Goal: Transaction & Acquisition: Purchase product/service

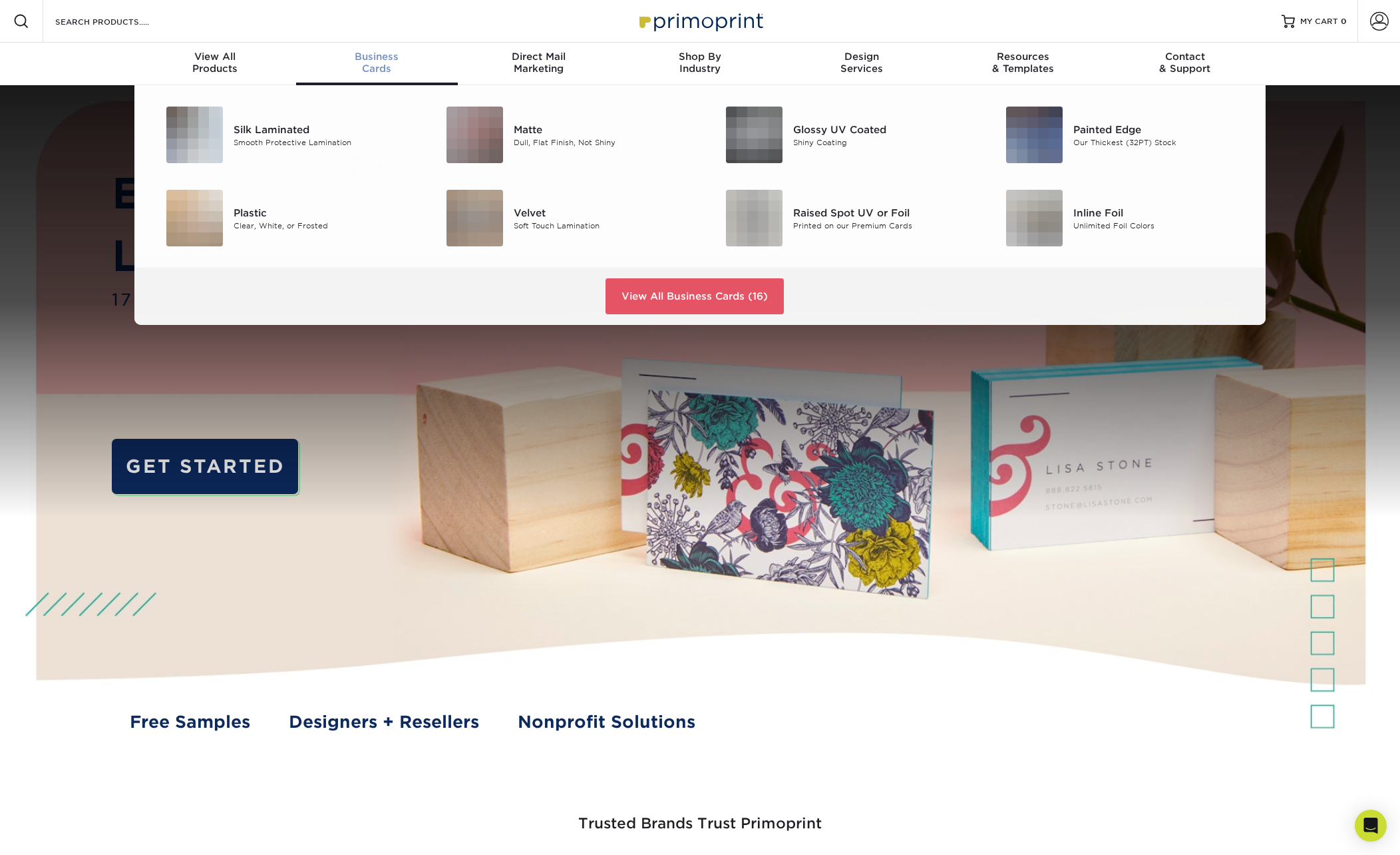
click at [387, 64] on div "Business Cards" at bounding box center [377, 63] width 162 height 24
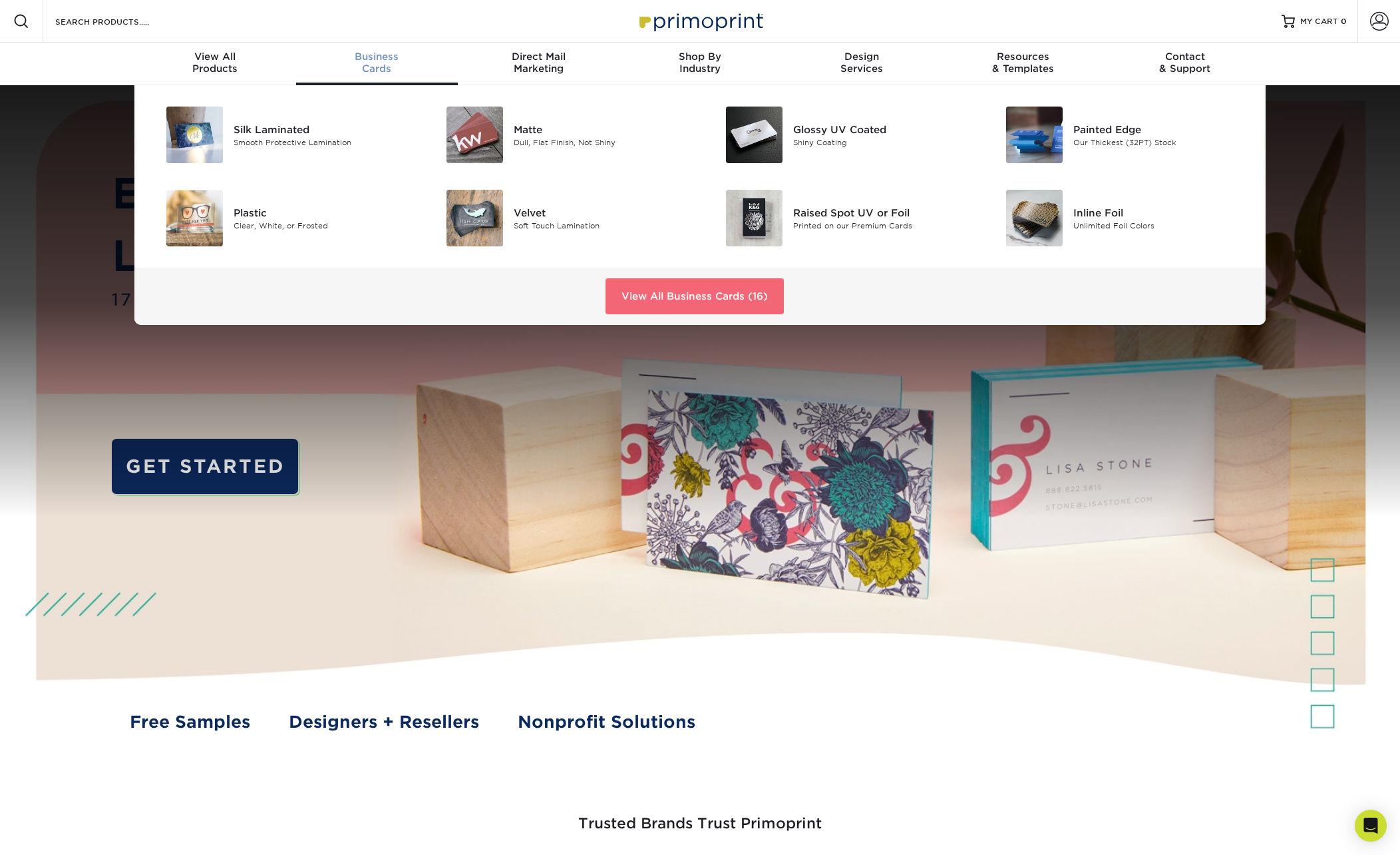
click at [683, 305] on link "View All Business Cards (16)" at bounding box center [694, 296] width 178 height 36
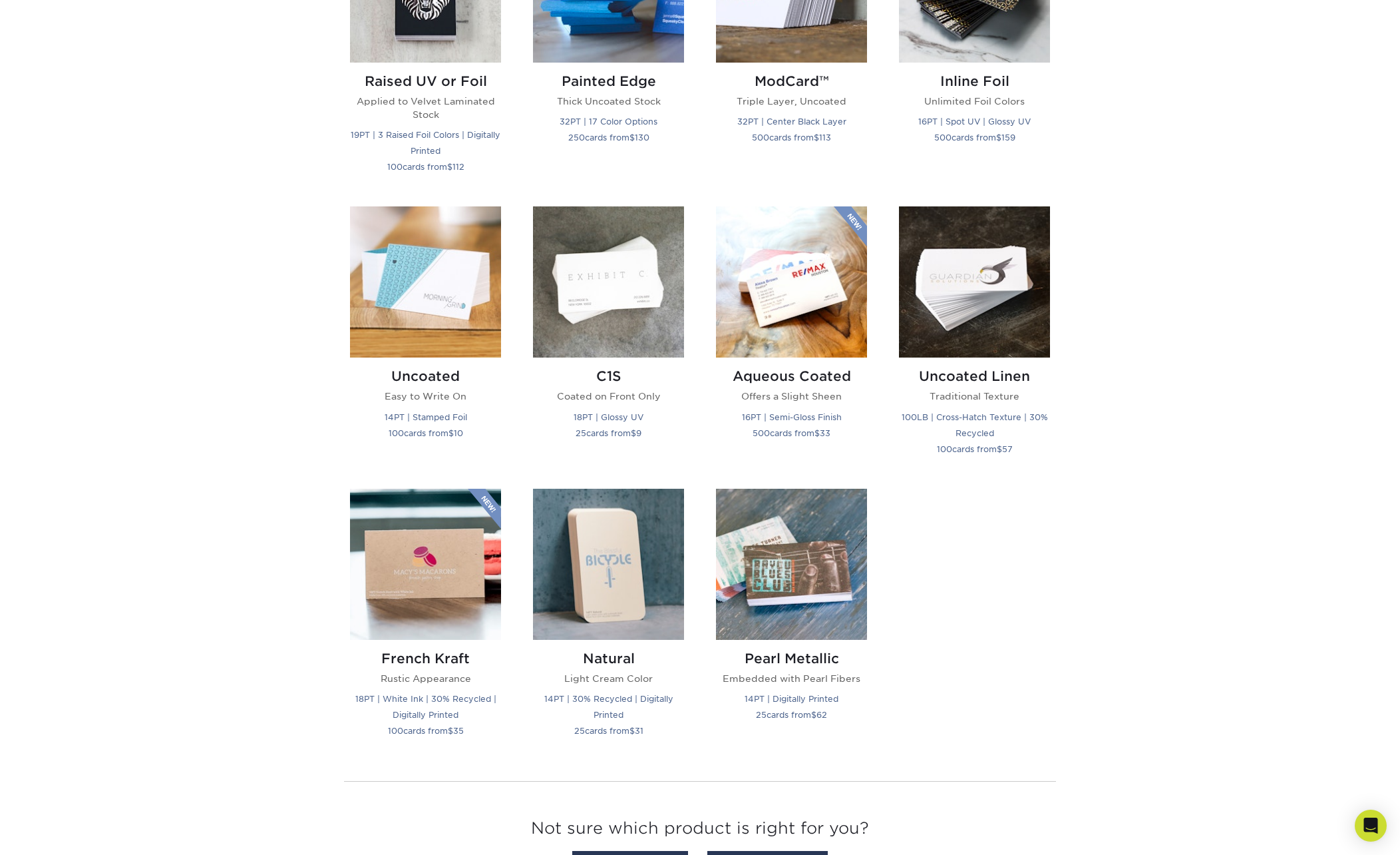
scroll to position [1058, 0]
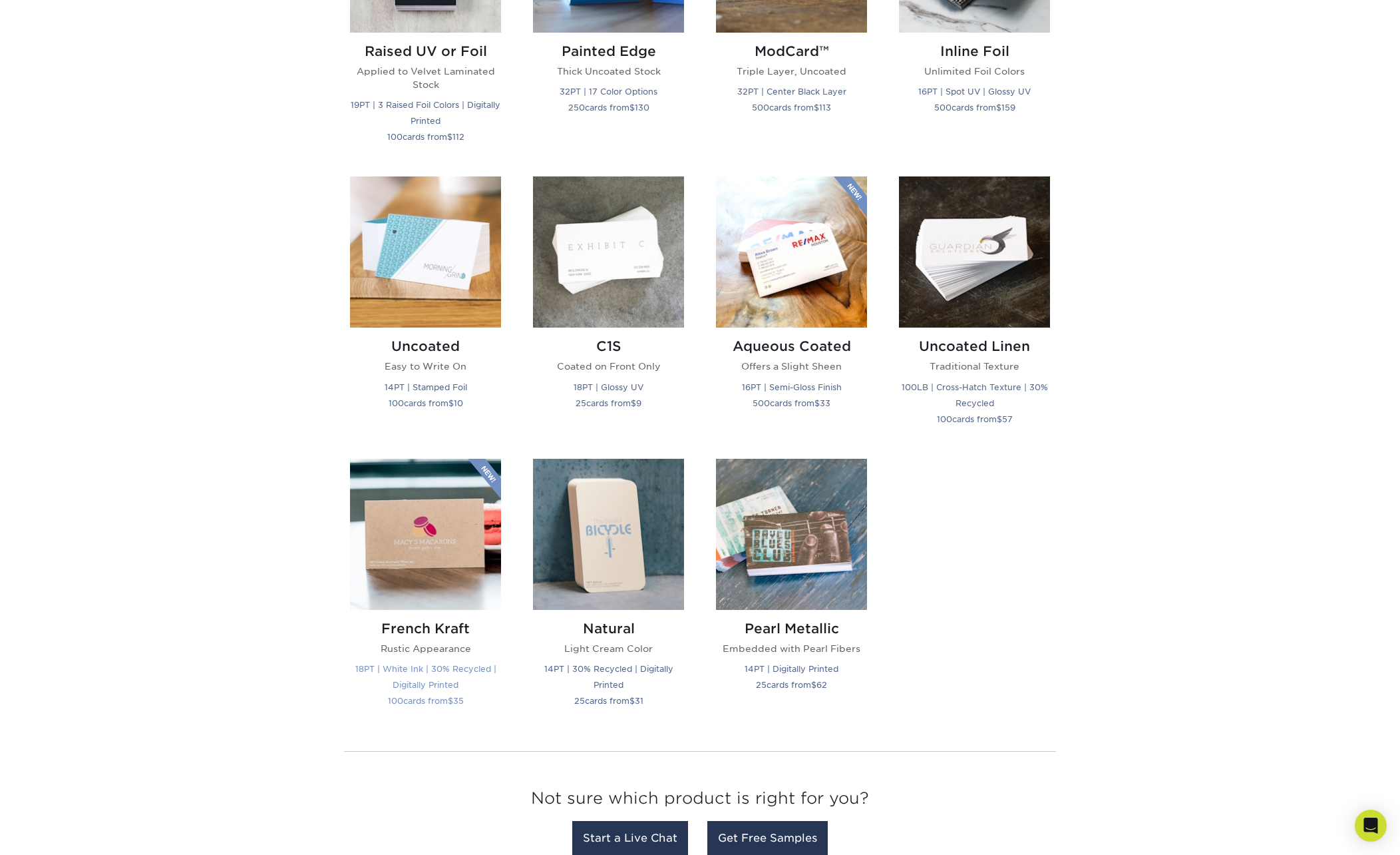
click at [442, 544] on img at bounding box center [425, 534] width 151 height 151
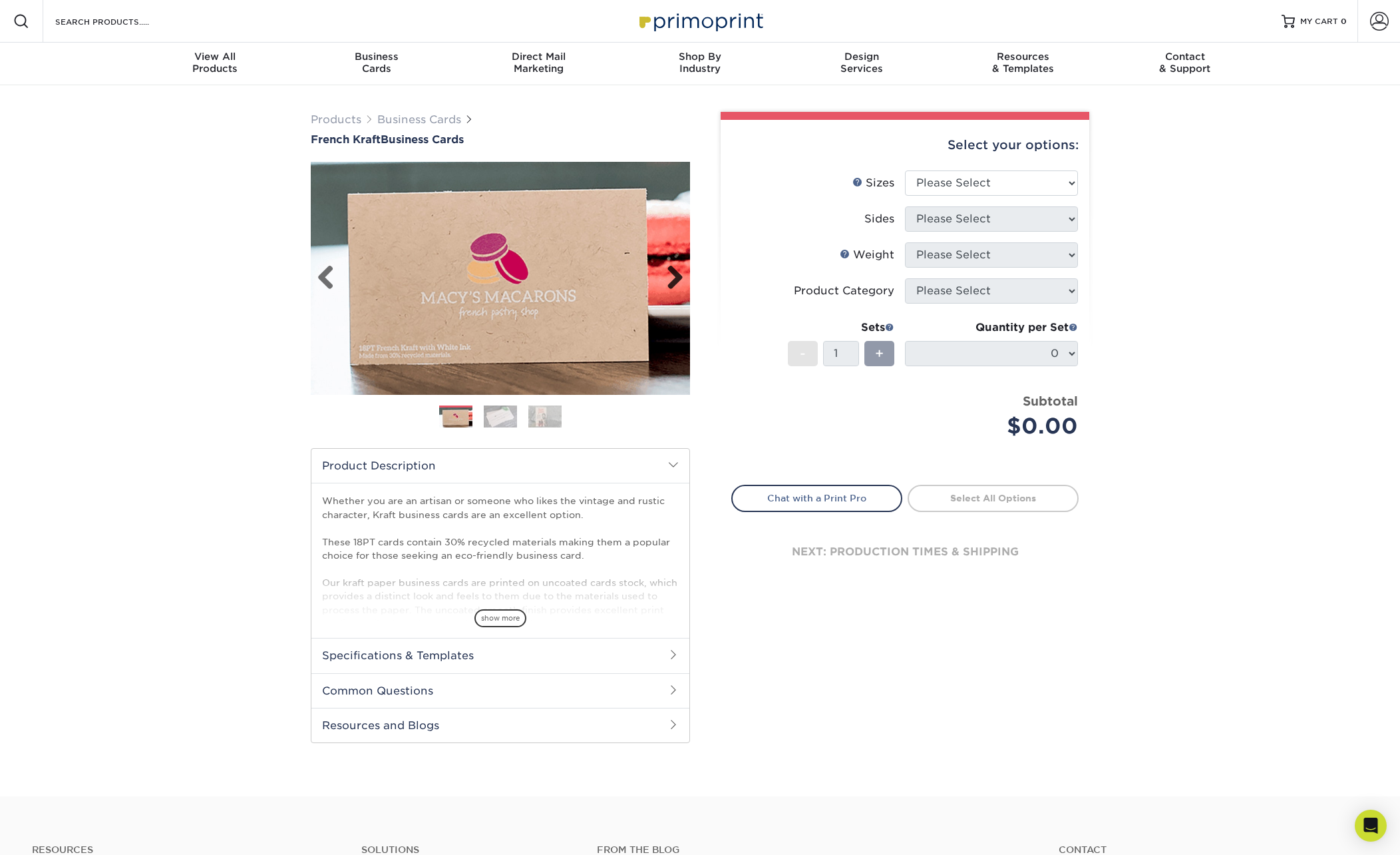
click at [682, 278] on link "Next" at bounding box center [671, 278] width 27 height 27
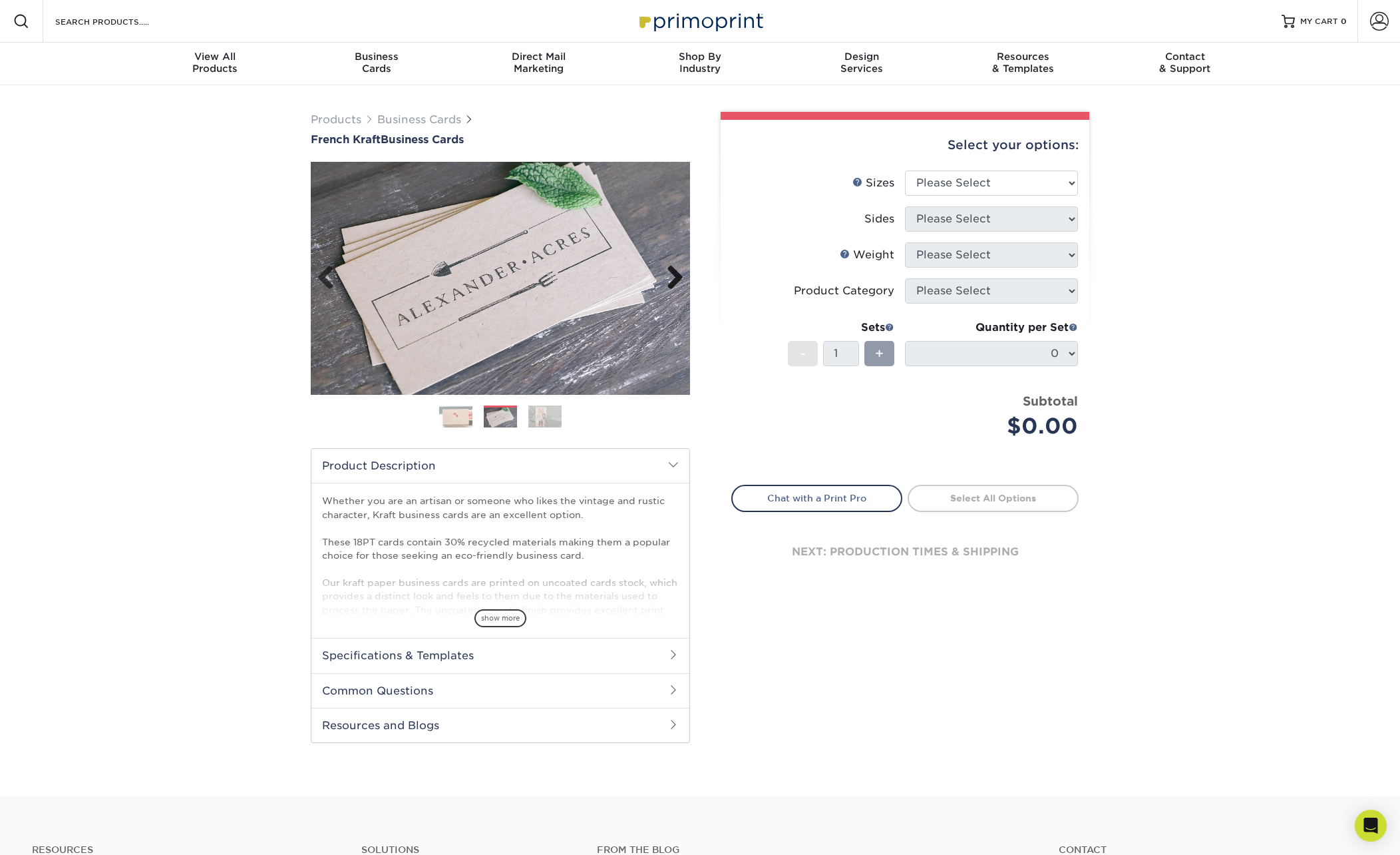
click at [682, 278] on link "Next" at bounding box center [671, 278] width 27 height 27
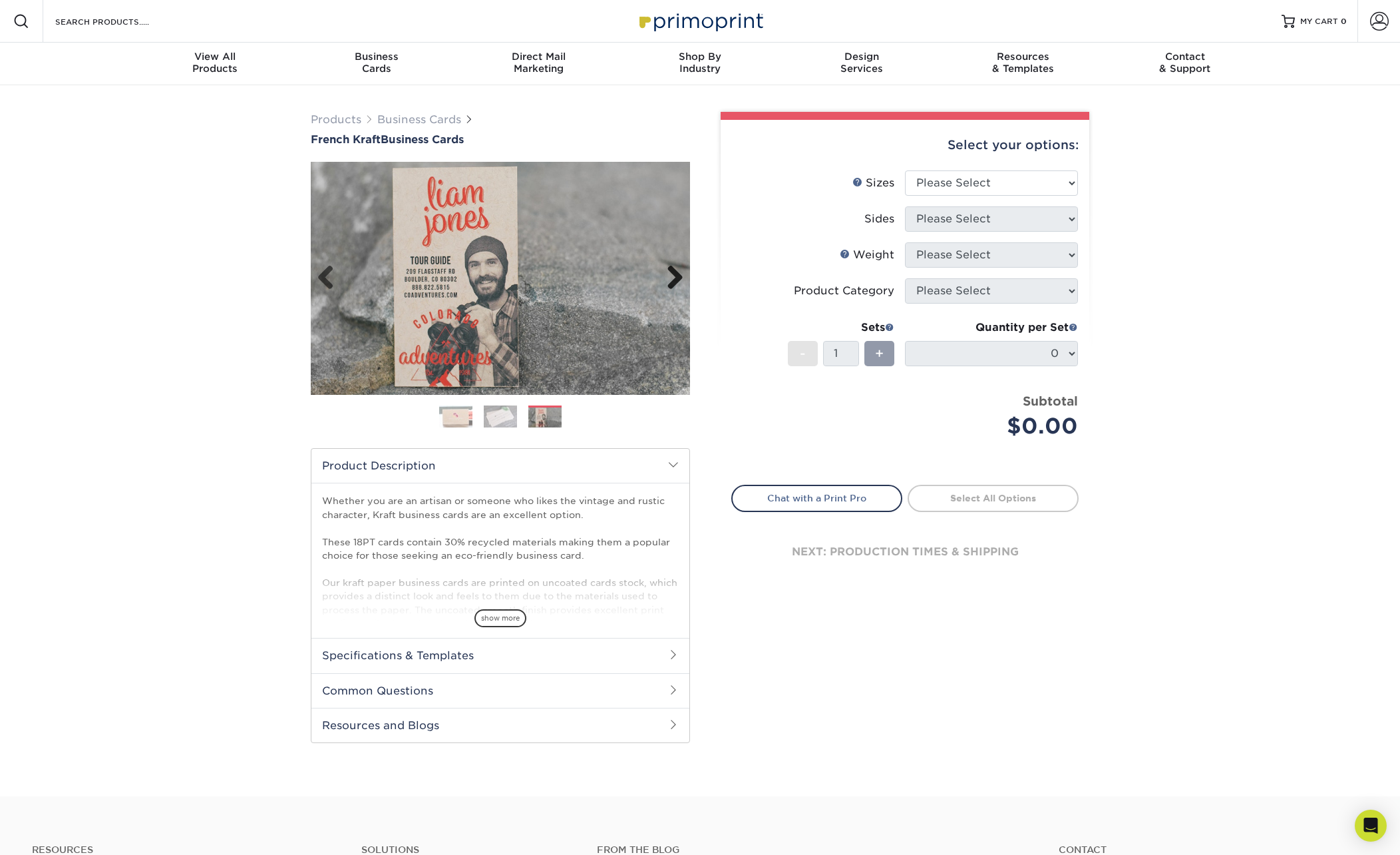
click at [682, 278] on link "Next" at bounding box center [671, 278] width 27 height 27
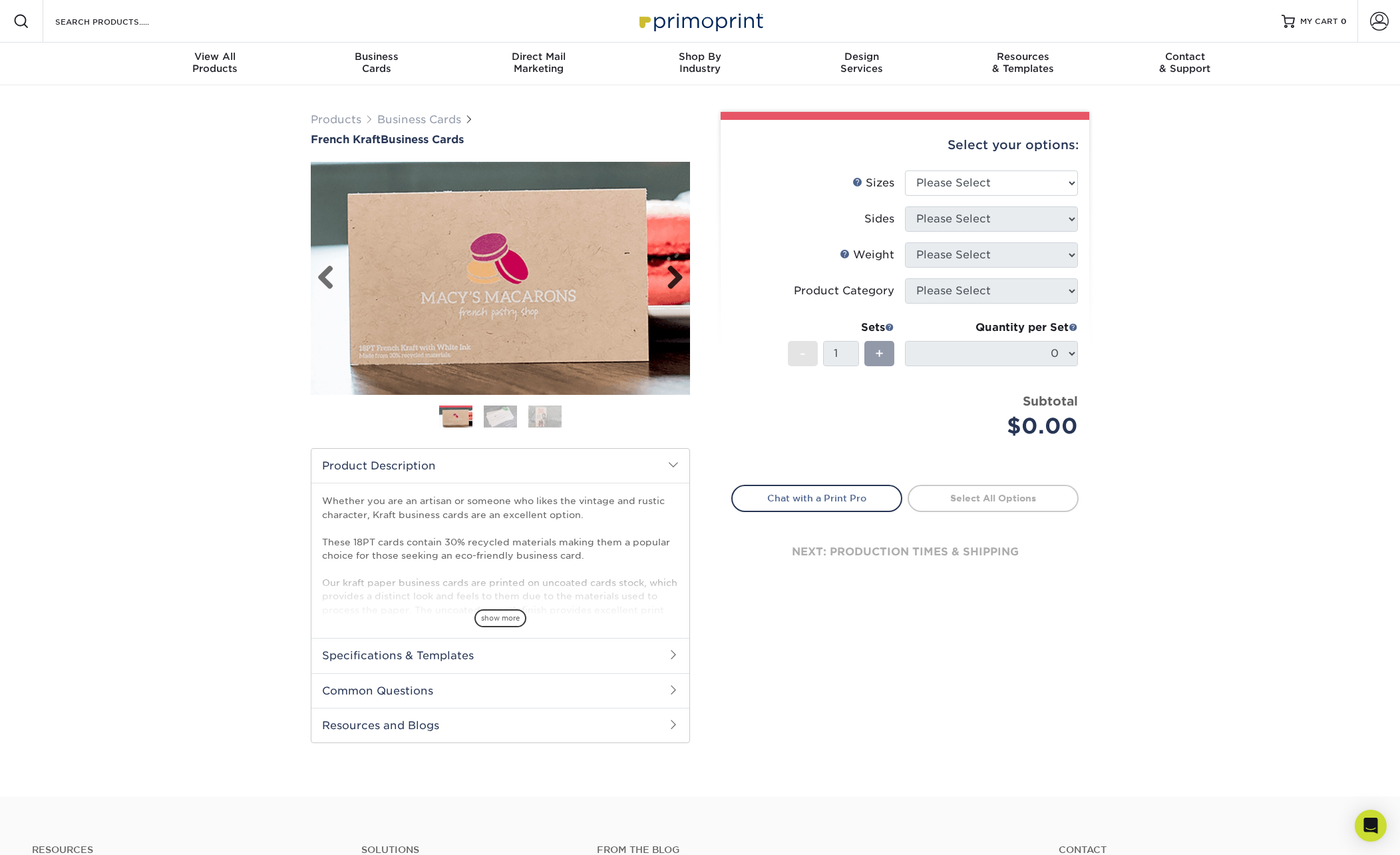
click at [682, 278] on link "Next" at bounding box center [671, 278] width 27 height 27
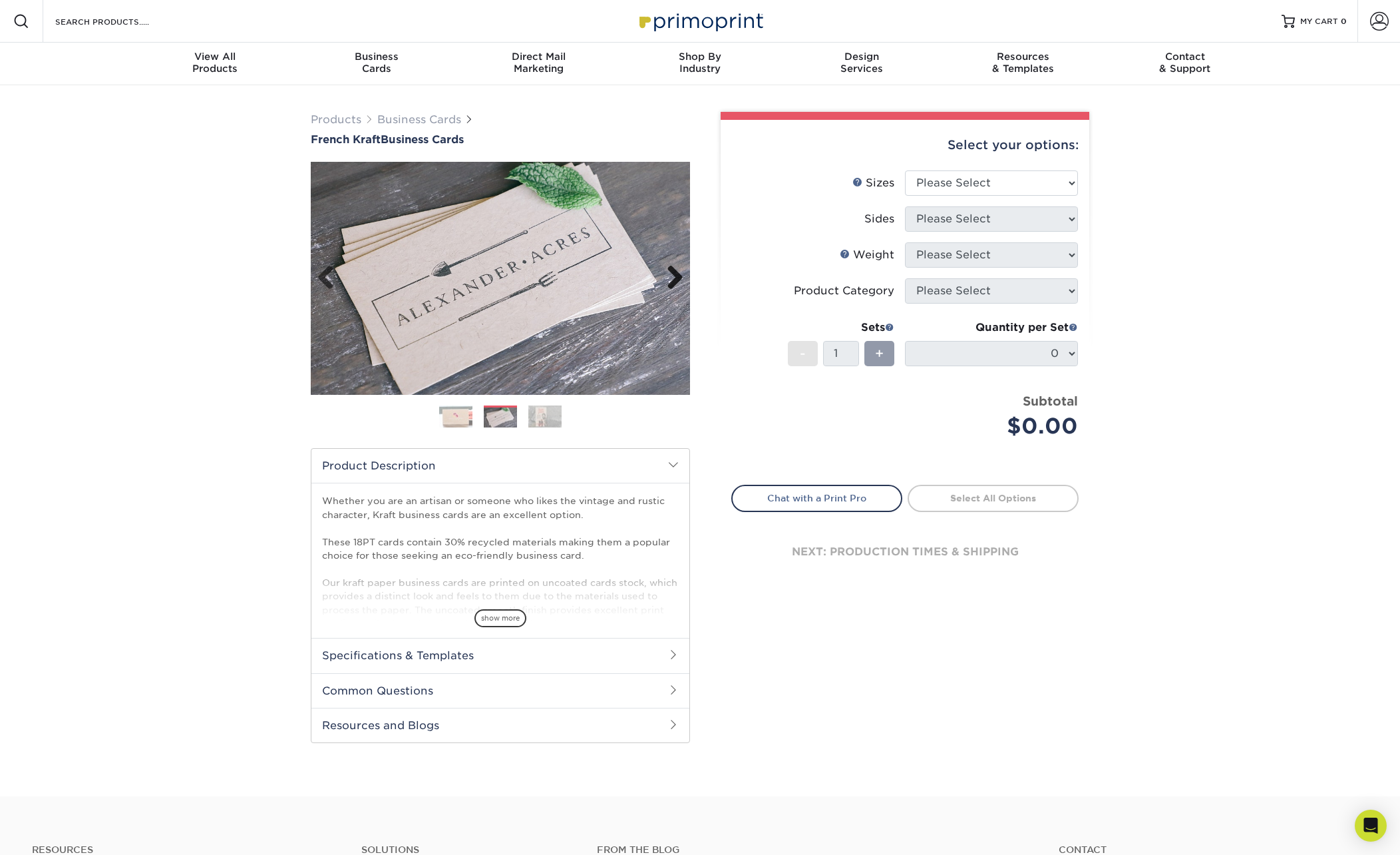
click at [682, 278] on link "Next" at bounding box center [671, 278] width 27 height 27
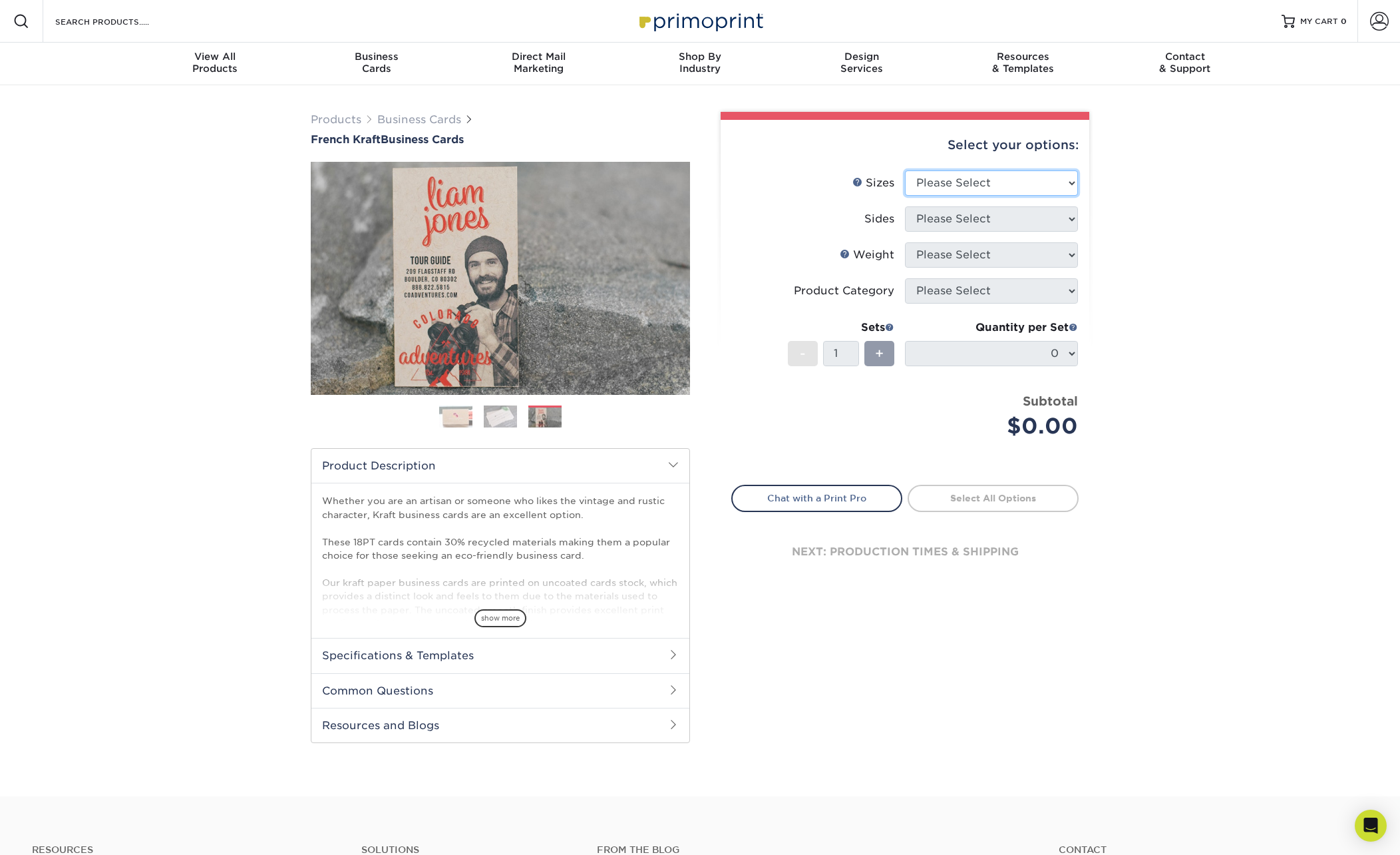
click at [1024, 179] on select "Please Select 1.5" x 3.5" - Mini 1.75" x 3.5" - Mini 2" x 2" - Square 2" x 3" -…" at bounding box center [991, 183] width 173 height 25
select select "2.00x2.00"
click at [905, 170] on select "Please Select 1.5" x 3.5" - Mini 1.75" x 3.5" - Mini 2" x 2" - Square 2" x 3" -…" at bounding box center [991, 183] width 173 height 25
click at [1005, 219] on select "Please Select Print Both Sides Print Both Sides - White Mask Back Only Print Bo…" at bounding box center [991, 219] width 173 height 25
select select "13abbda7-1d64-4f25-8bb2-c179b224825d"
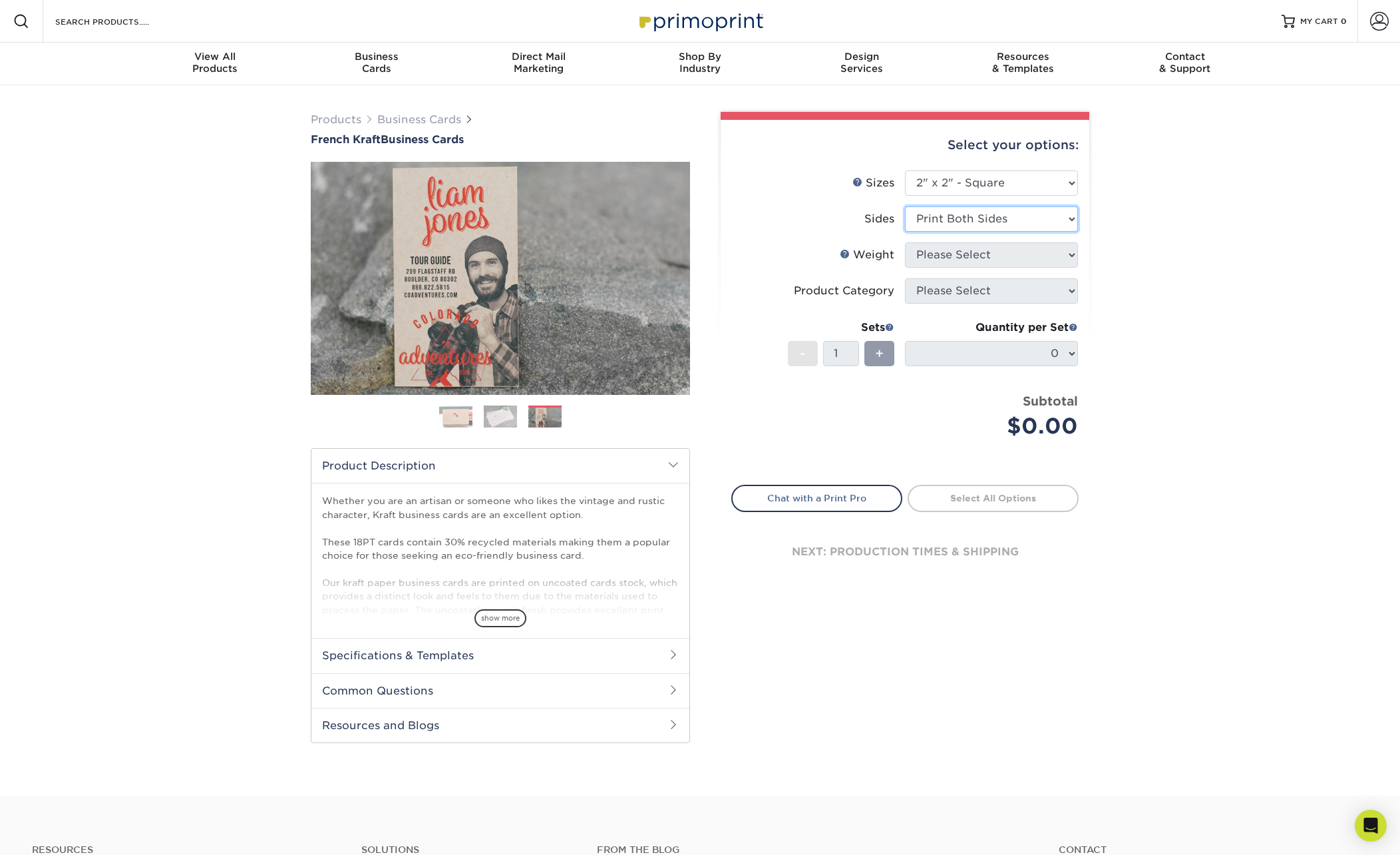
click at [905, 207] on select "Please Select Print Both Sides Print Both Sides - White Mask Back Only Print Bo…" at bounding box center [991, 219] width 173 height 25
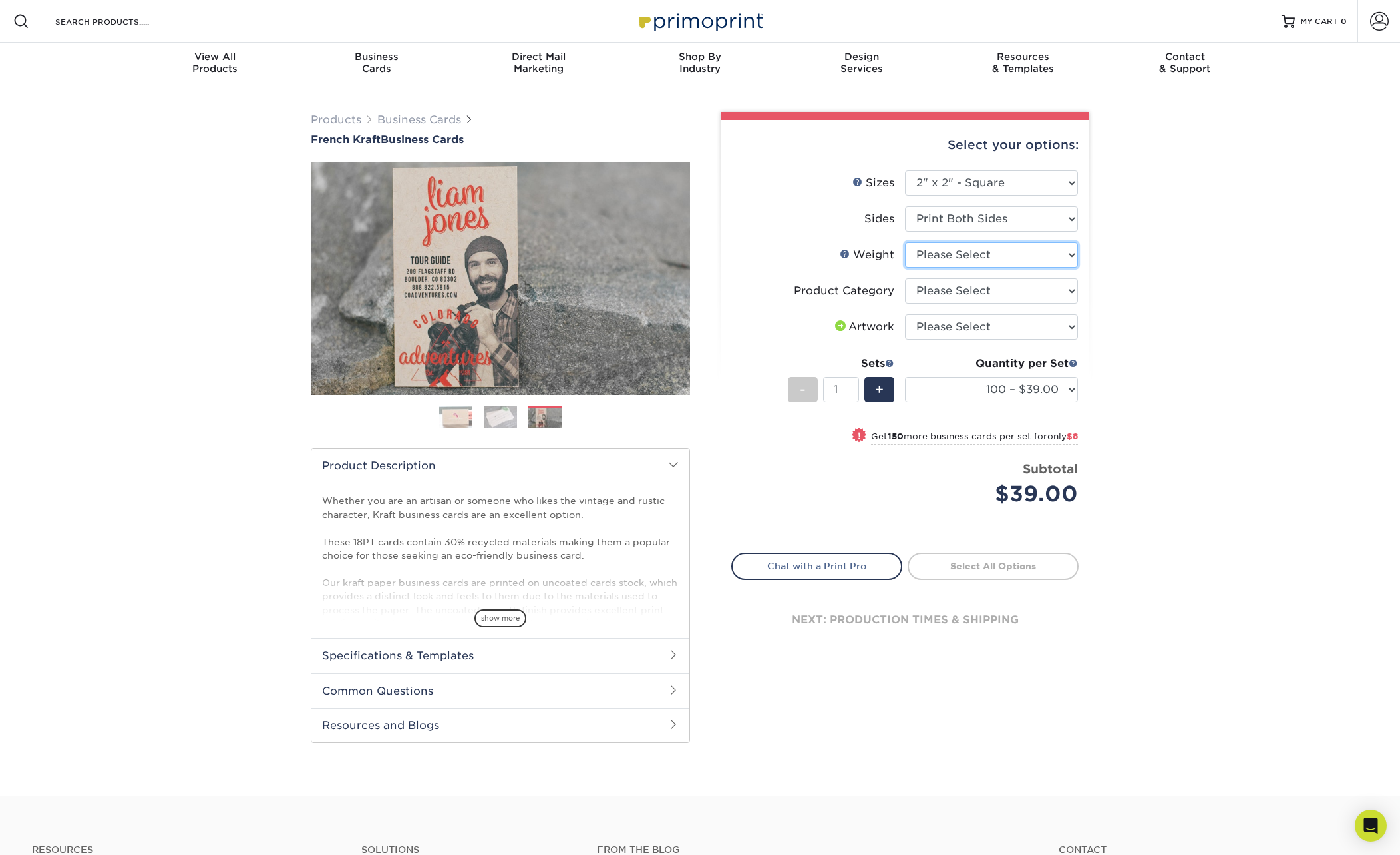
click at [967, 256] on select "Please Select 18PTUCKRAFT" at bounding box center [991, 255] width 173 height 25
select select "18PTUCKRAFT"
click at [905, 242] on select "Please Select 18PTUCKRAFT" at bounding box center [991, 255] width 173 height 25
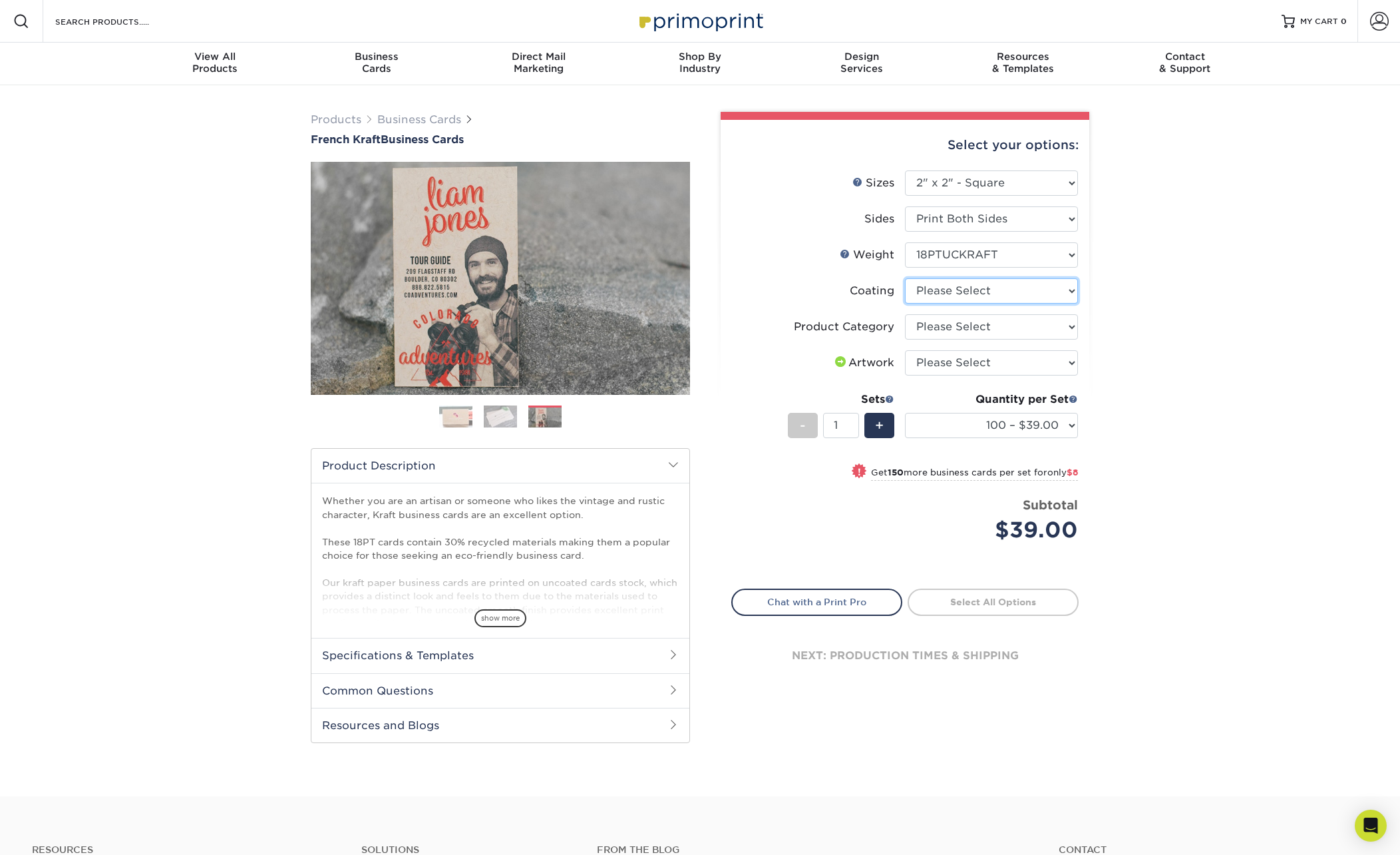
click at [1030, 289] on select at bounding box center [991, 291] width 173 height 25
select select "3e7618de-abca-4bda-9f97-8b9129e913d8"
click at [905, 278] on select at bounding box center [991, 291] width 173 height 25
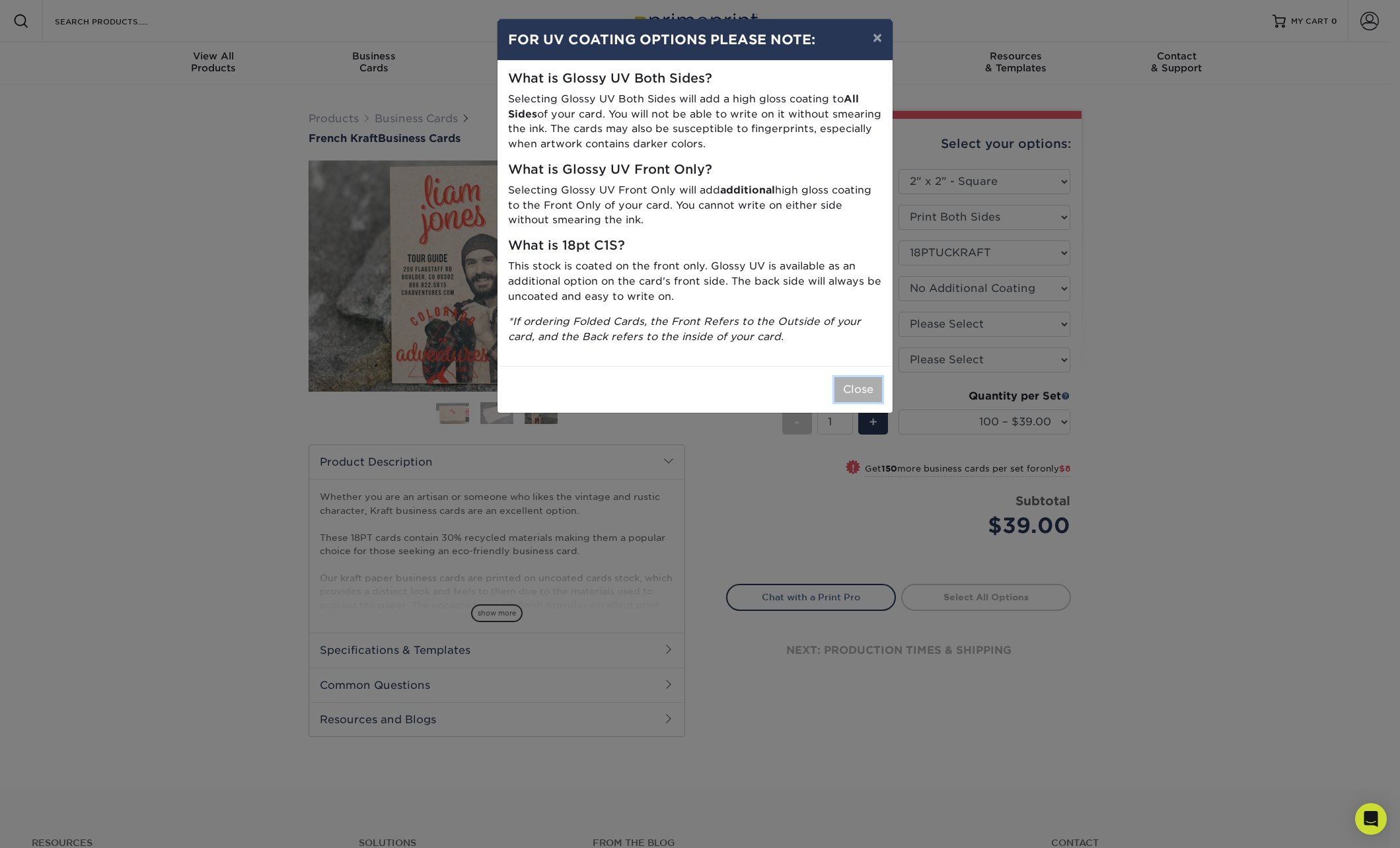
click at [869, 385] on button "Close" at bounding box center [858, 389] width 47 height 25
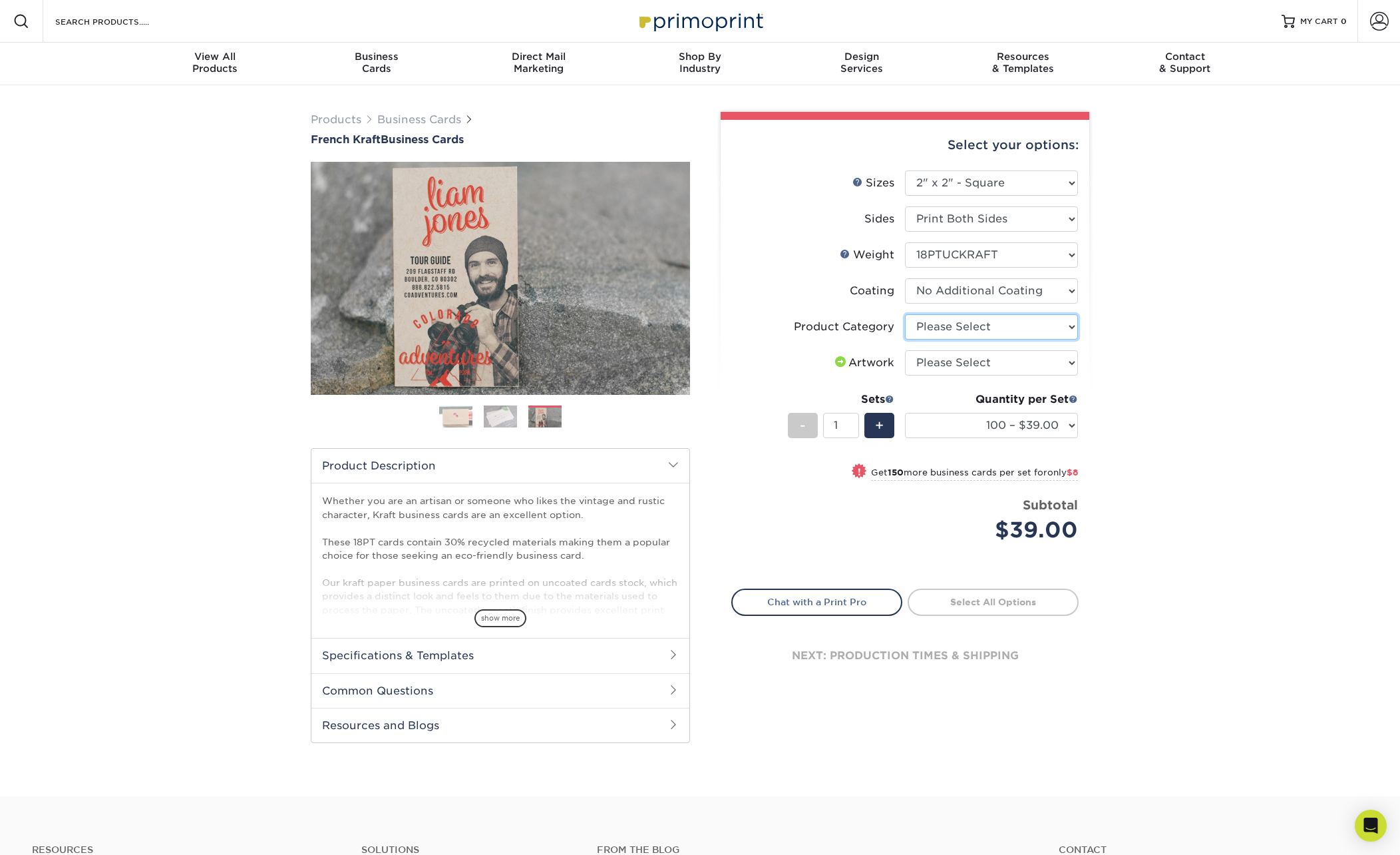
click at [982, 332] on select "Please Select Business Cards" at bounding box center [991, 327] width 173 height 25
select select "3b5148f1-0588-4f88-a218-97bcfdce65c1"
click at [905, 314] on select "Please Select Business Cards" at bounding box center [991, 327] width 173 height 25
click at [1231, 414] on div "Products Business Cards French Kraft Business Cards Previous Next" at bounding box center [700, 440] width 1400 height 711
click at [507, 618] on span "show more" at bounding box center [500, 618] width 52 height 18
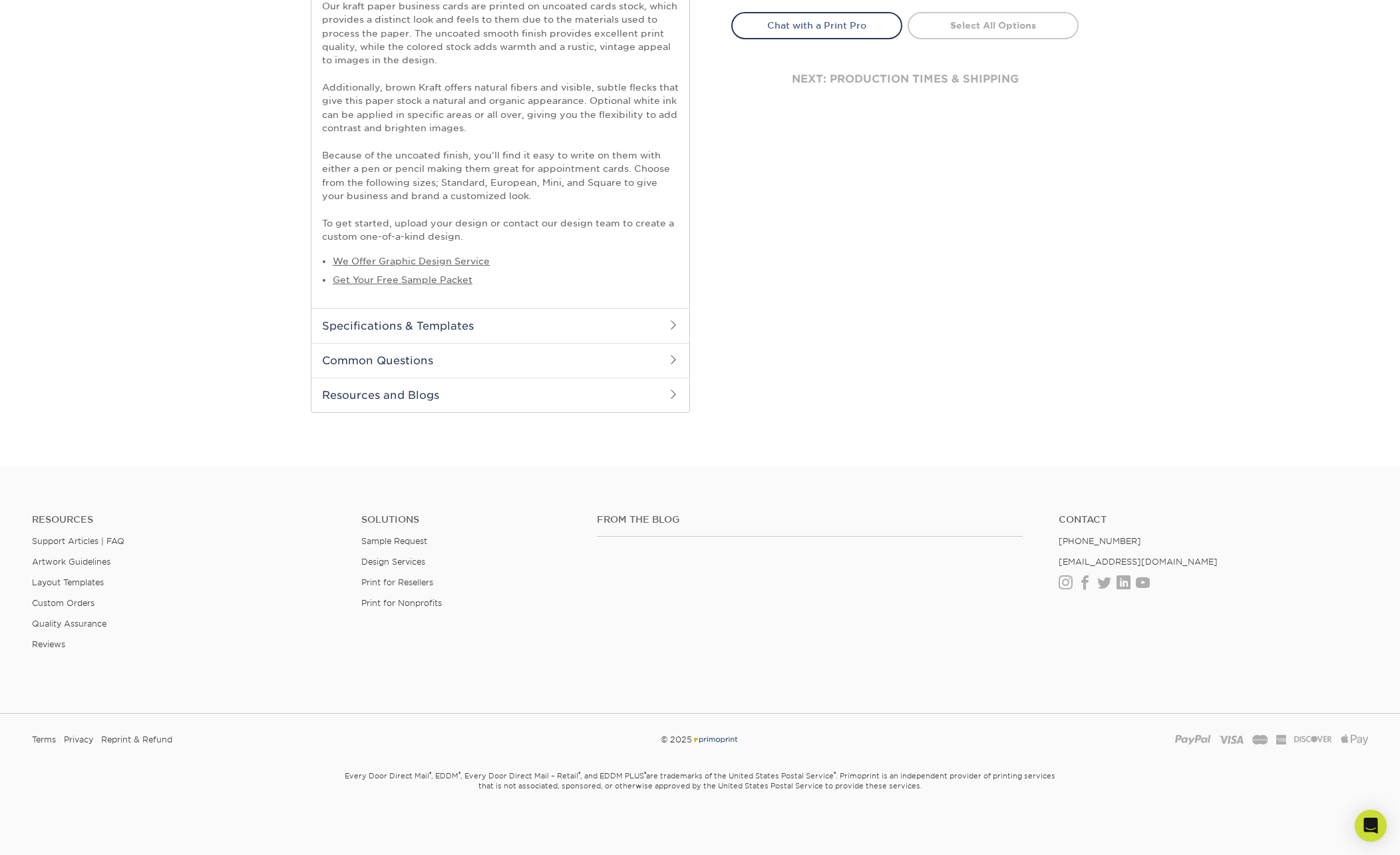
scroll to position [577, 0]
click at [425, 331] on h2 "Specifications & Templates" at bounding box center [500, 325] width 378 height 34
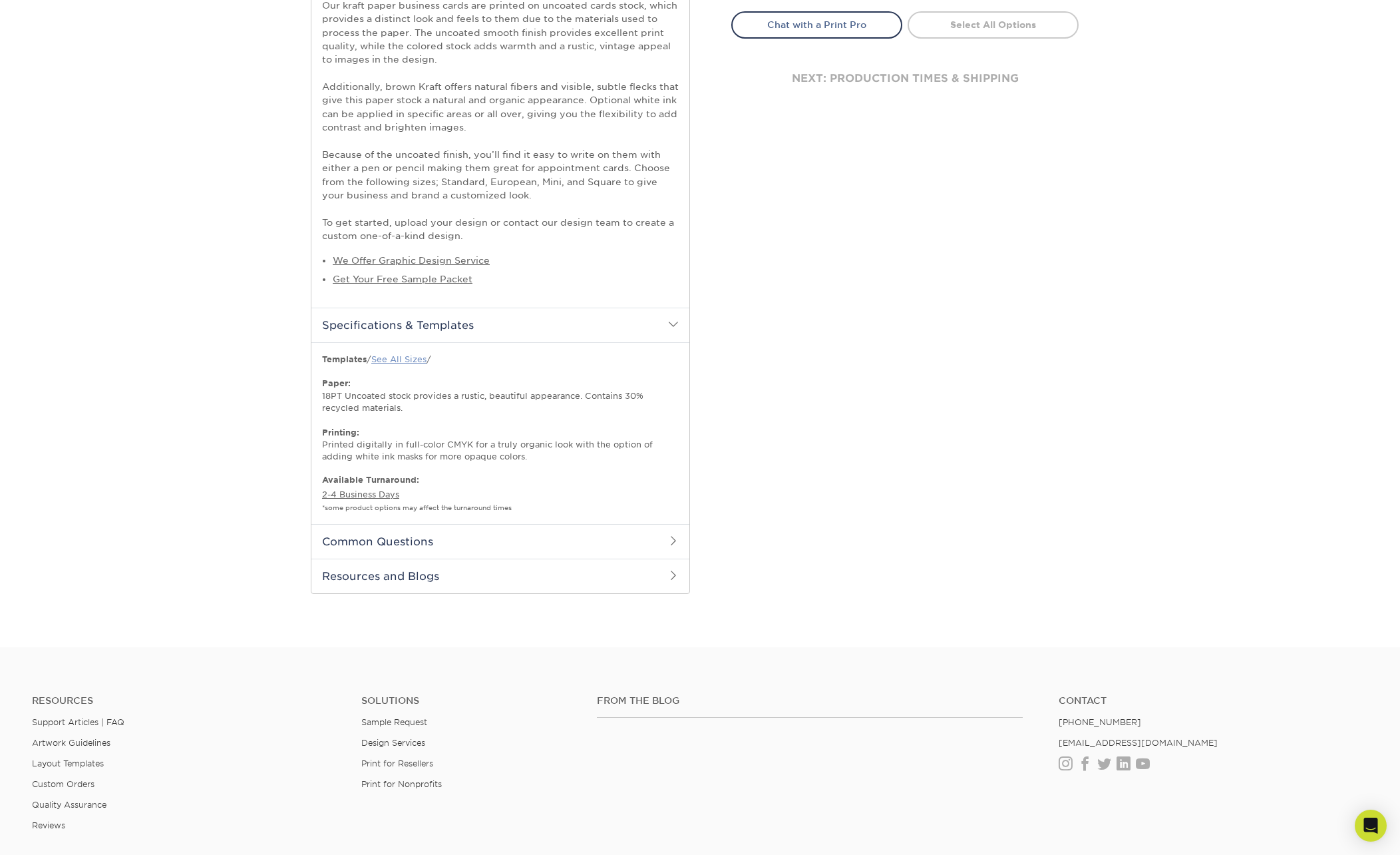
click at [406, 360] on link "See All Sizes" at bounding box center [399, 359] width 55 height 10
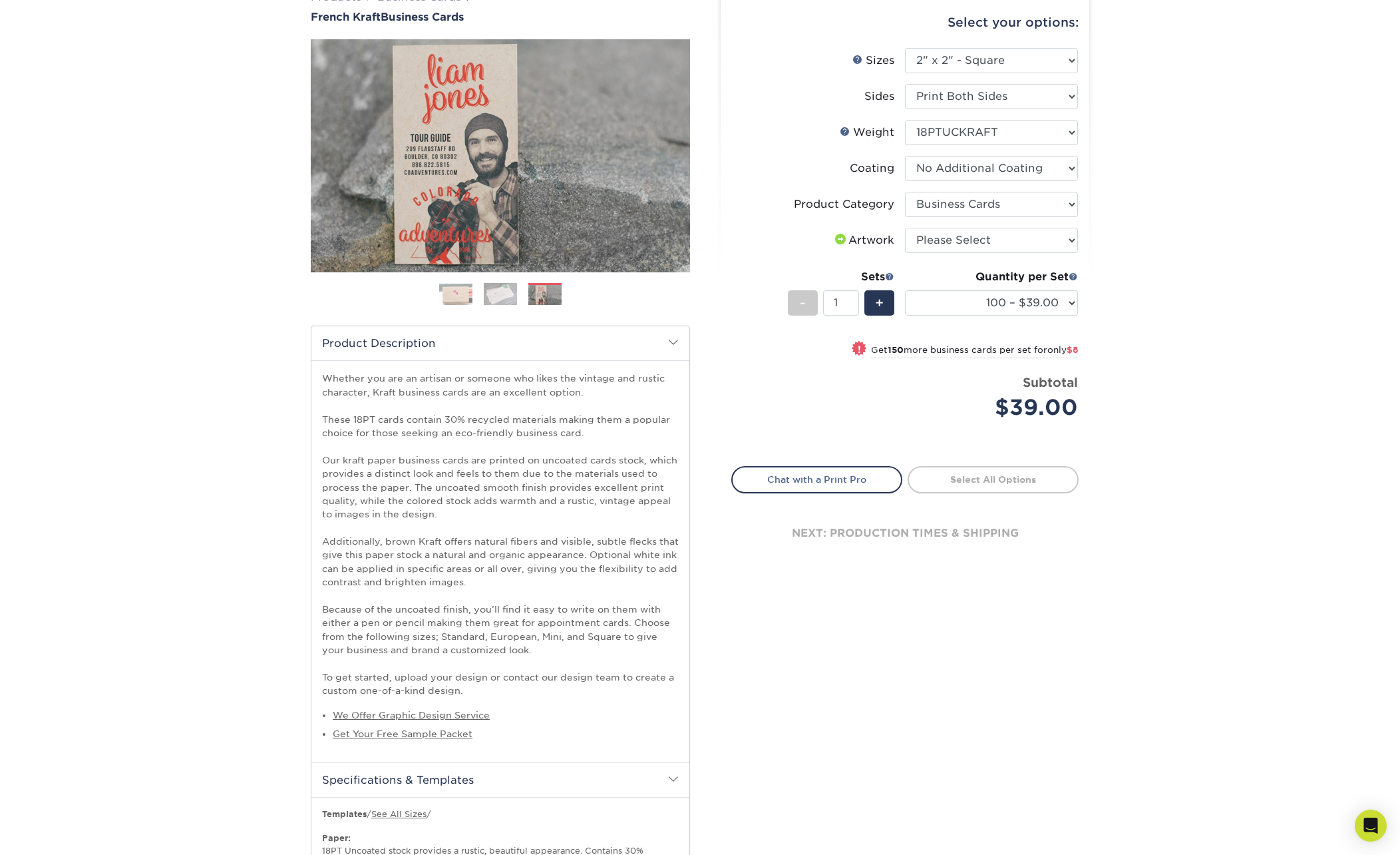
scroll to position [0, 0]
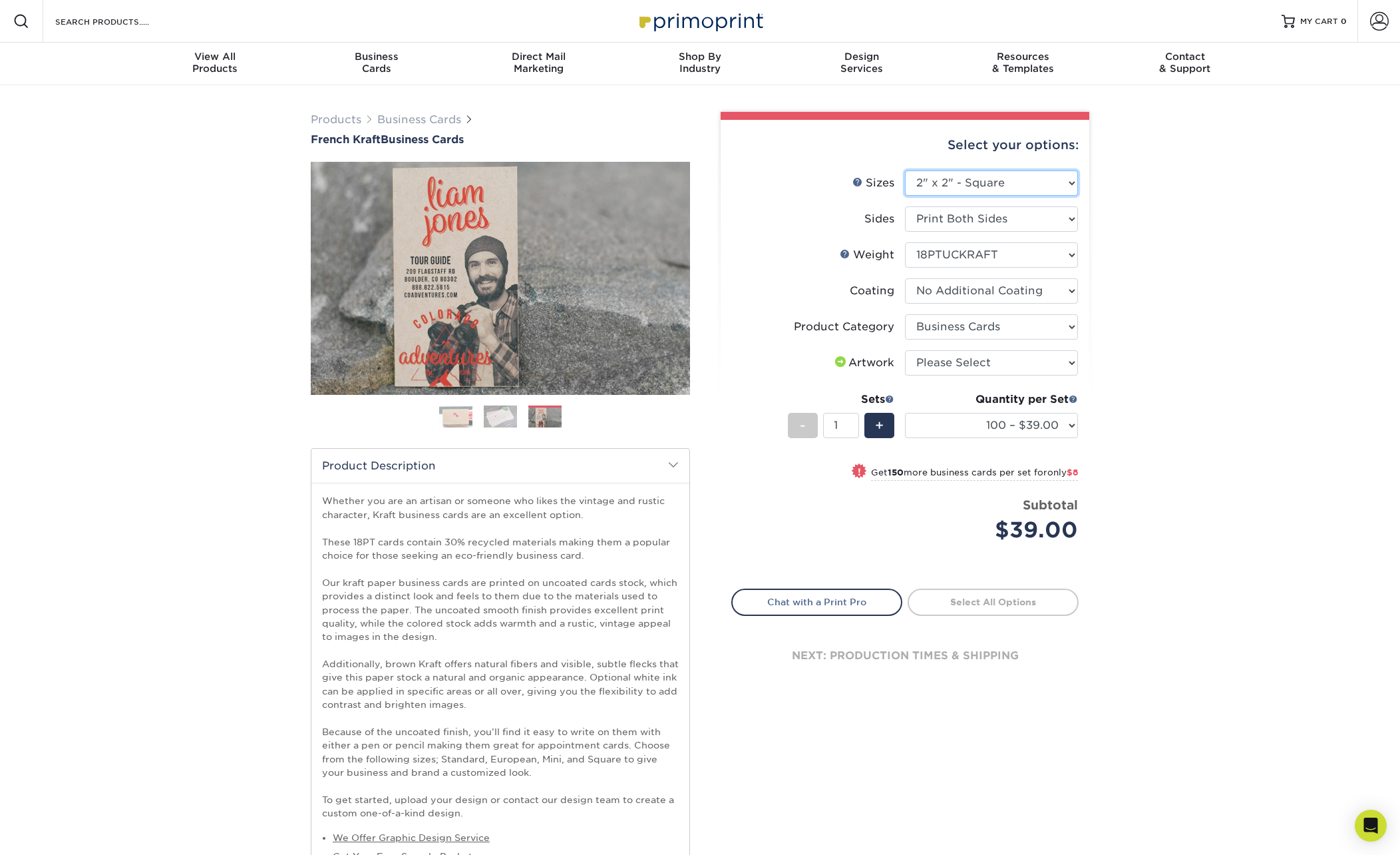
click at [991, 189] on select "Please Select 1.5" x 3.5" - Mini 1.75" x 3.5" - Mini 2" x 2" - Square 2" x 3" -…" at bounding box center [991, 183] width 173 height 25
select select "2.00x3.00"
click at [905, 170] on select "Please Select 1.5" x 3.5" - Mini 1.75" x 3.5" - Mini 2" x 2" - Square 2" x 3" -…" at bounding box center [991, 183] width 173 height 25
select select "-1"
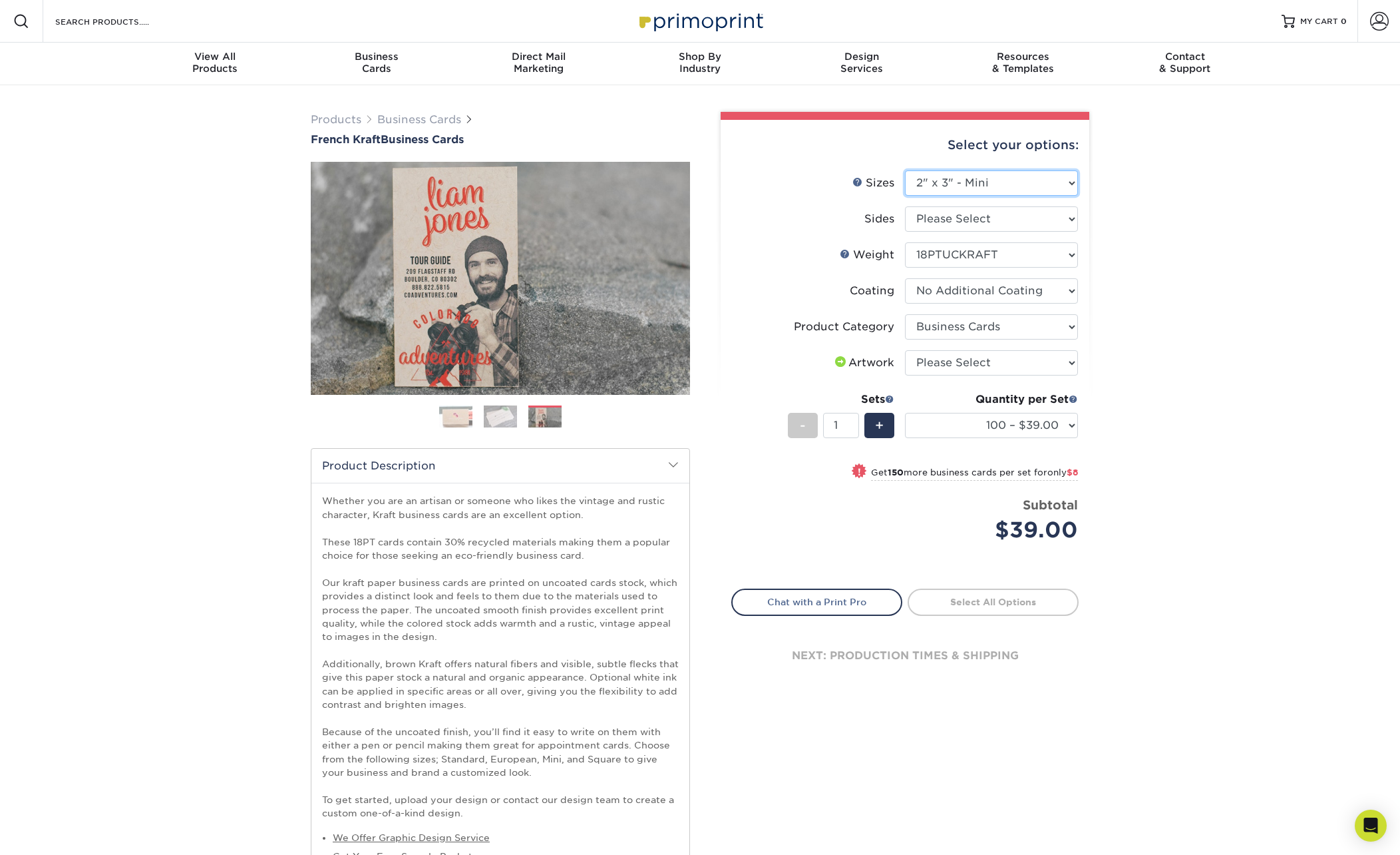
select select "-1"
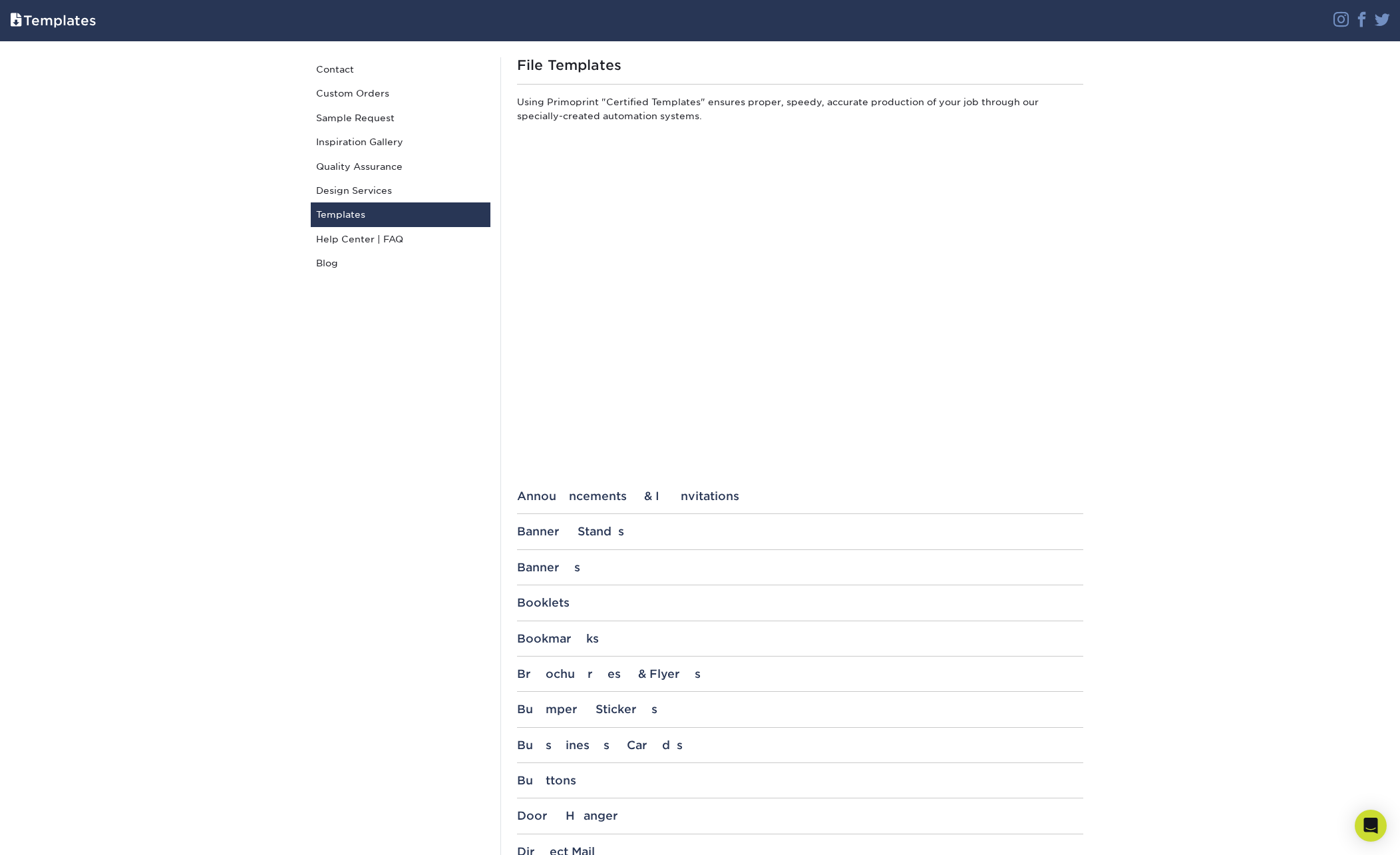
scroll to position [160, 0]
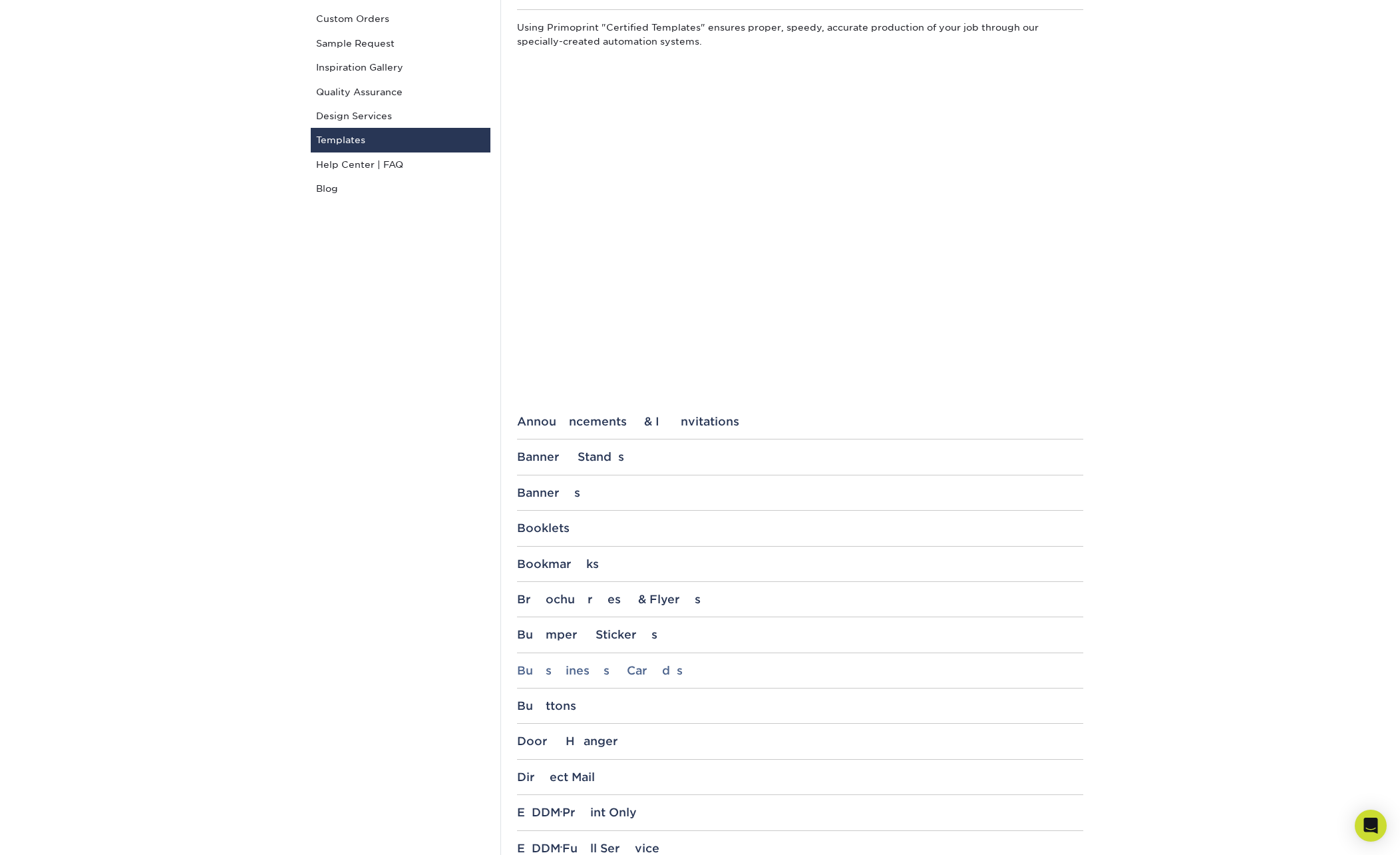
click at [567, 665] on div "Business Cards" at bounding box center [800, 671] width 566 height 13
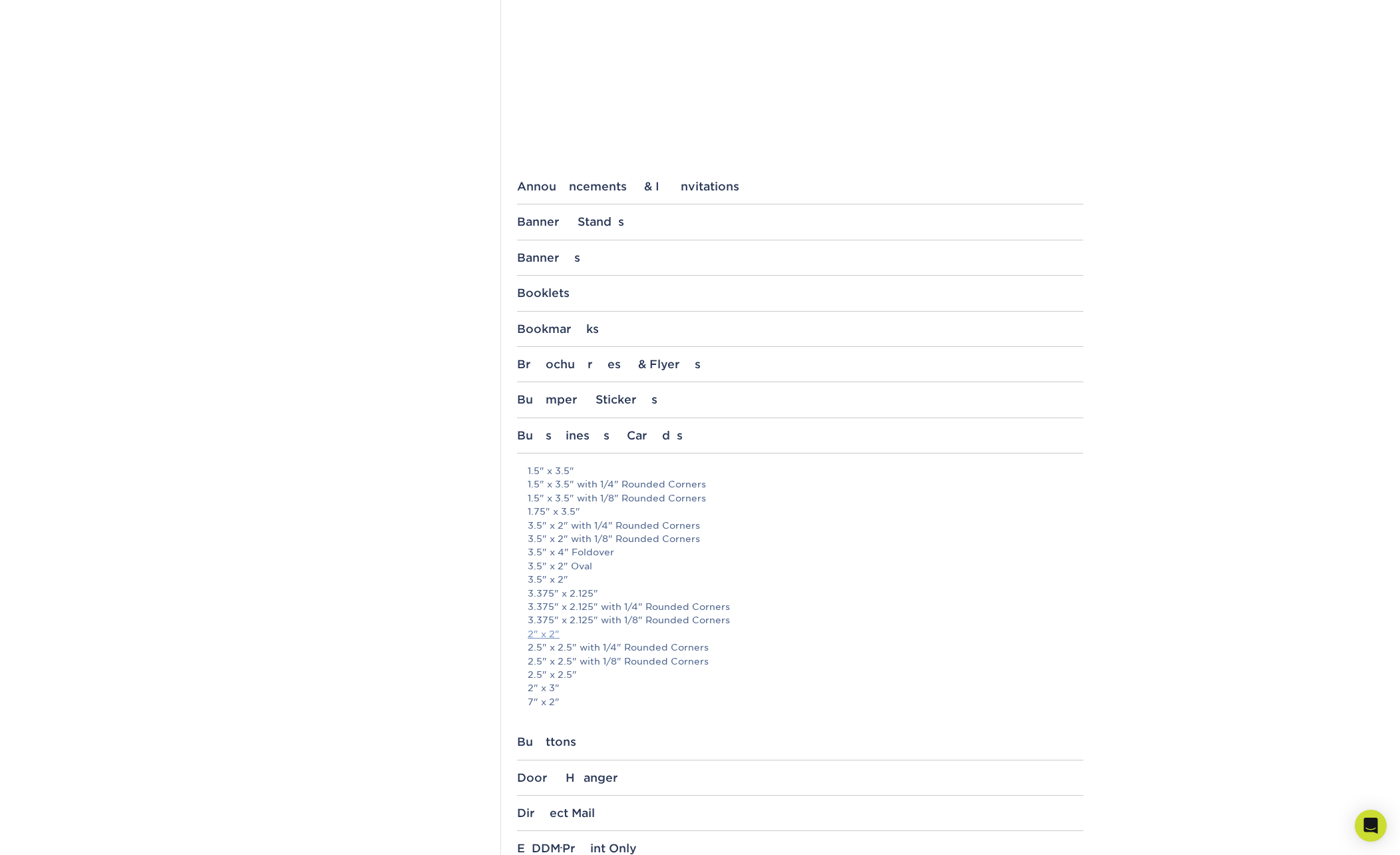
click at [546, 636] on link "2" x 2"" at bounding box center [544, 633] width 32 height 10
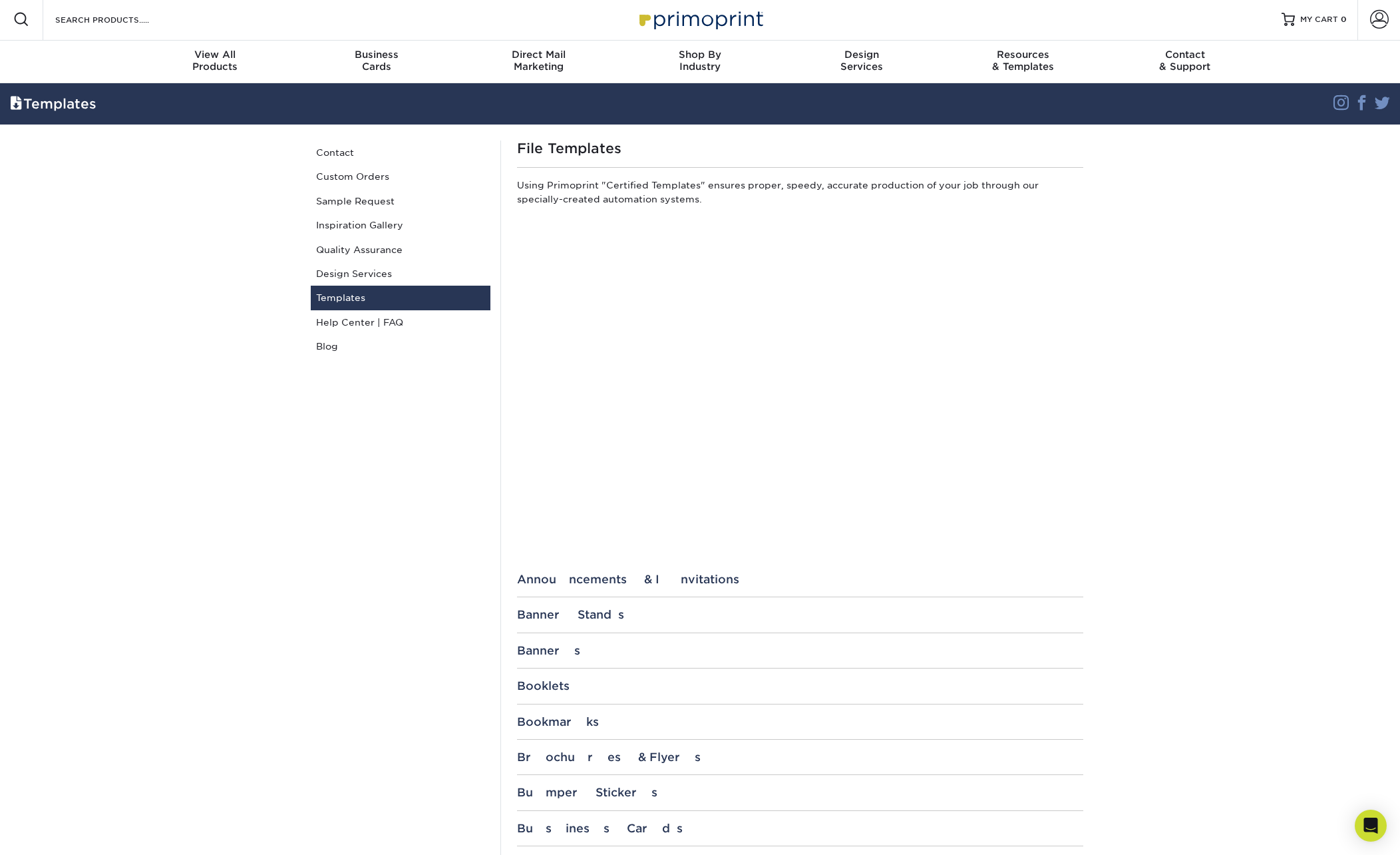
scroll to position [407, 0]
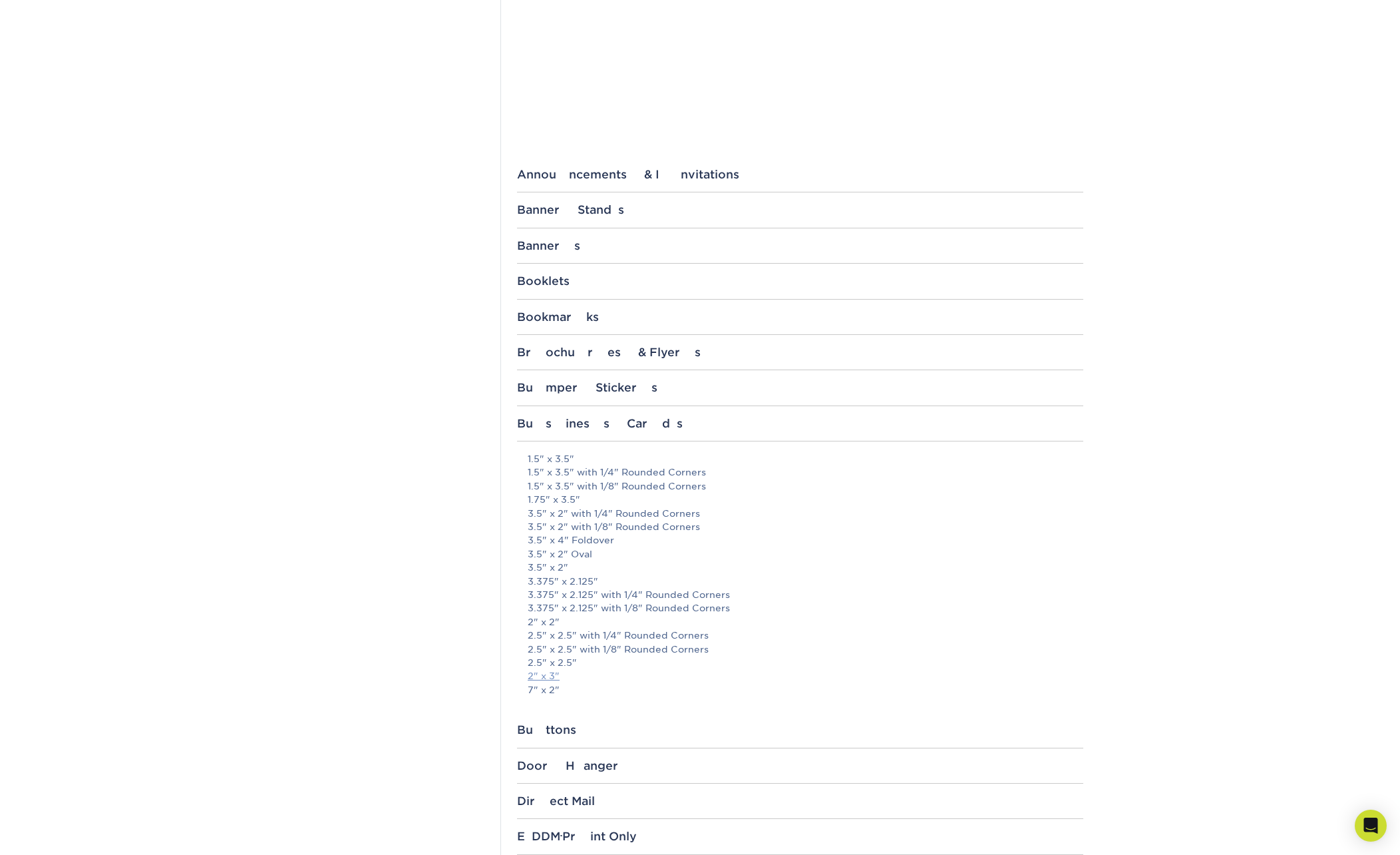
click at [539, 674] on link "2" x 3"" at bounding box center [544, 675] width 32 height 10
